Goal: Register for event/course

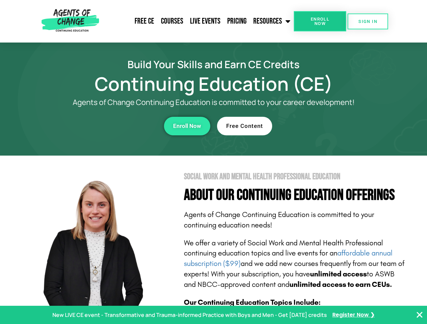
click at [213, 162] on section "Social Work and Mental Health Professional Education About Our Continuing Educa…" at bounding box center [213, 298] width 427 height 284
click at [272, 21] on link "Resources" at bounding box center [272, 21] width 44 height 17
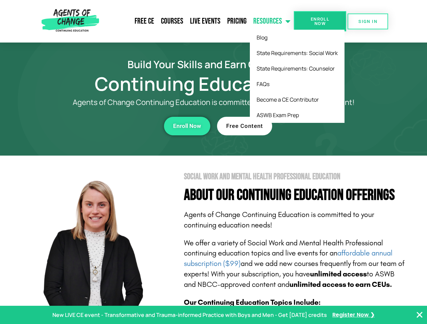
click at [320, 21] on span "Enroll Now" at bounding box center [319, 21] width 31 height 9
click at [368, 21] on span "SIGN IN" at bounding box center [367, 21] width 19 height 4
click at [117, 126] on div "Enroll Now" at bounding box center [117, 126] width 186 height 19
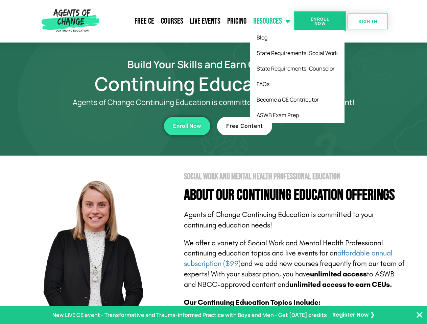
click at [117, 126] on div "Enroll Now" at bounding box center [117, 126] width 186 height 19
click at [187, 126] on span "Enroll Now" at bounding box center [187, 126] width 28 height 6
